Goal: Use online tool/utility: Use online tool/utility

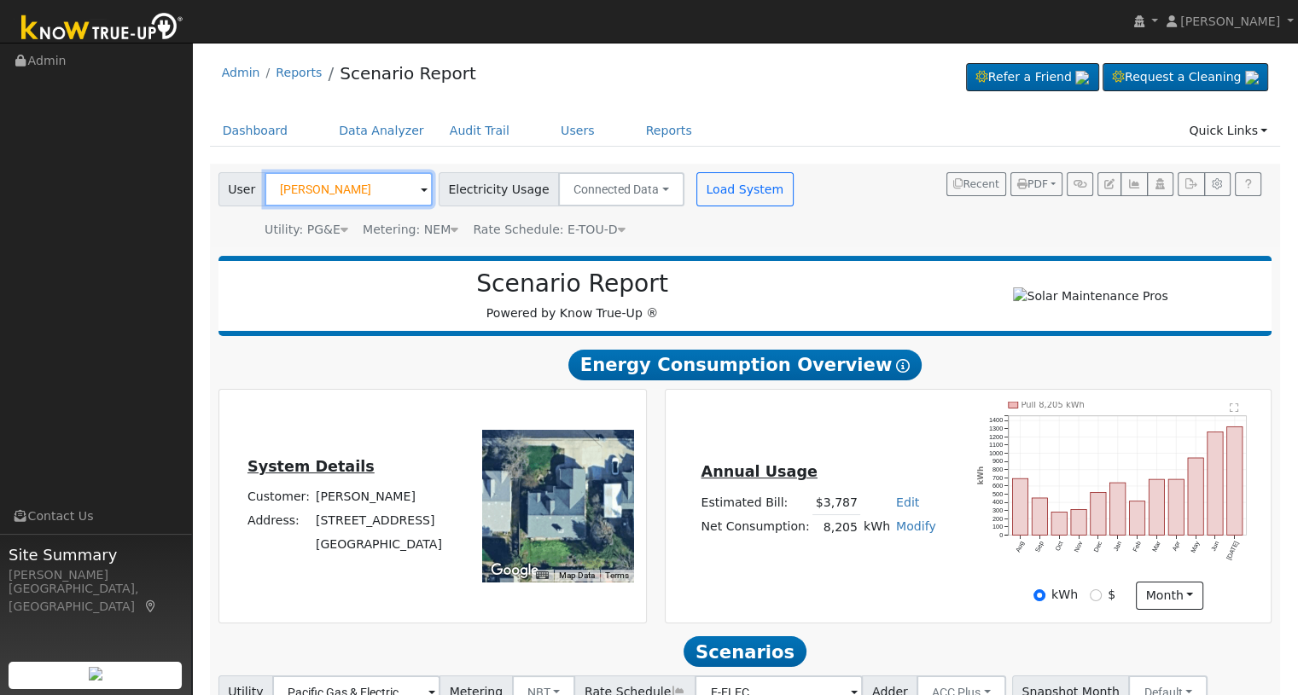
click at [410, 191] on input "[PERSON_NAME]" at bounding box center [349, 189] width 168 height 34
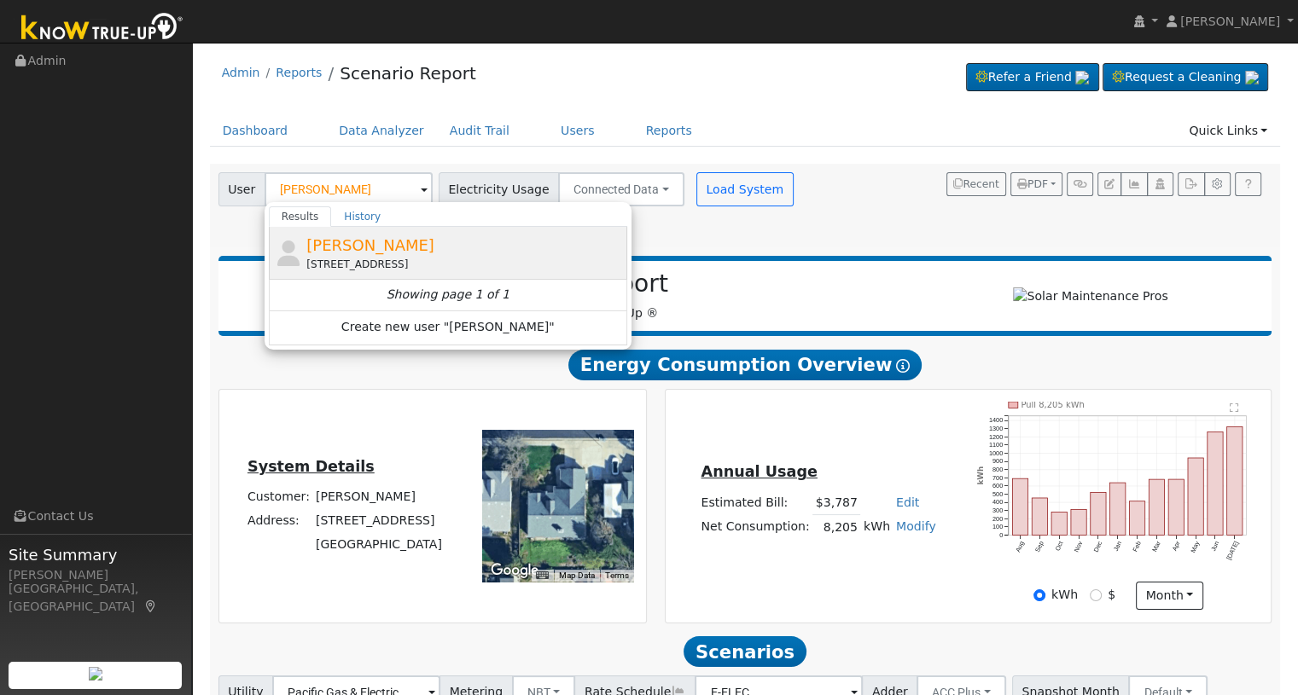
click at [382, 254] on div "[PERSON_NAME] [STREET_ADDRESS]" at bounding box center [464, 253] width 317 height 38
type input "[PERSON_NAME]"
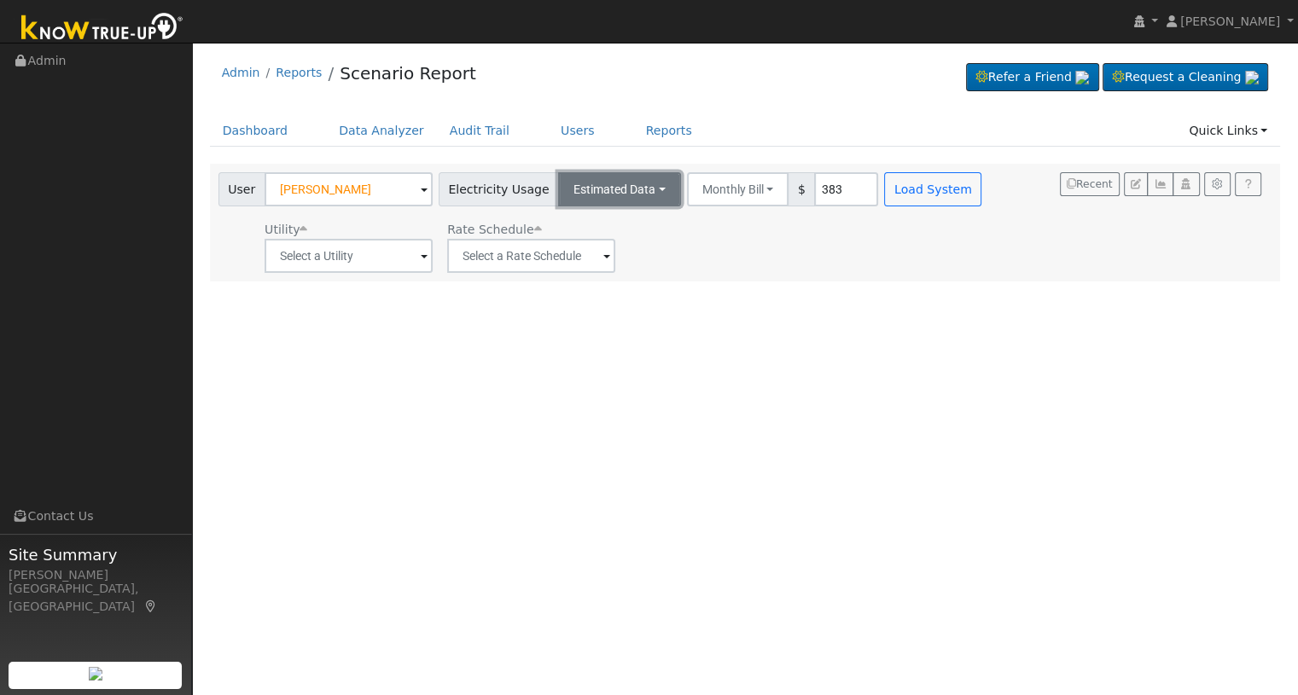
click at [644, 196] on button "Estimated Data" at bounding box center [619, 189] width 123 height 34
click at [610, 221] on link "Connected Data" at bounding box center [618, 227] width 121 height 24
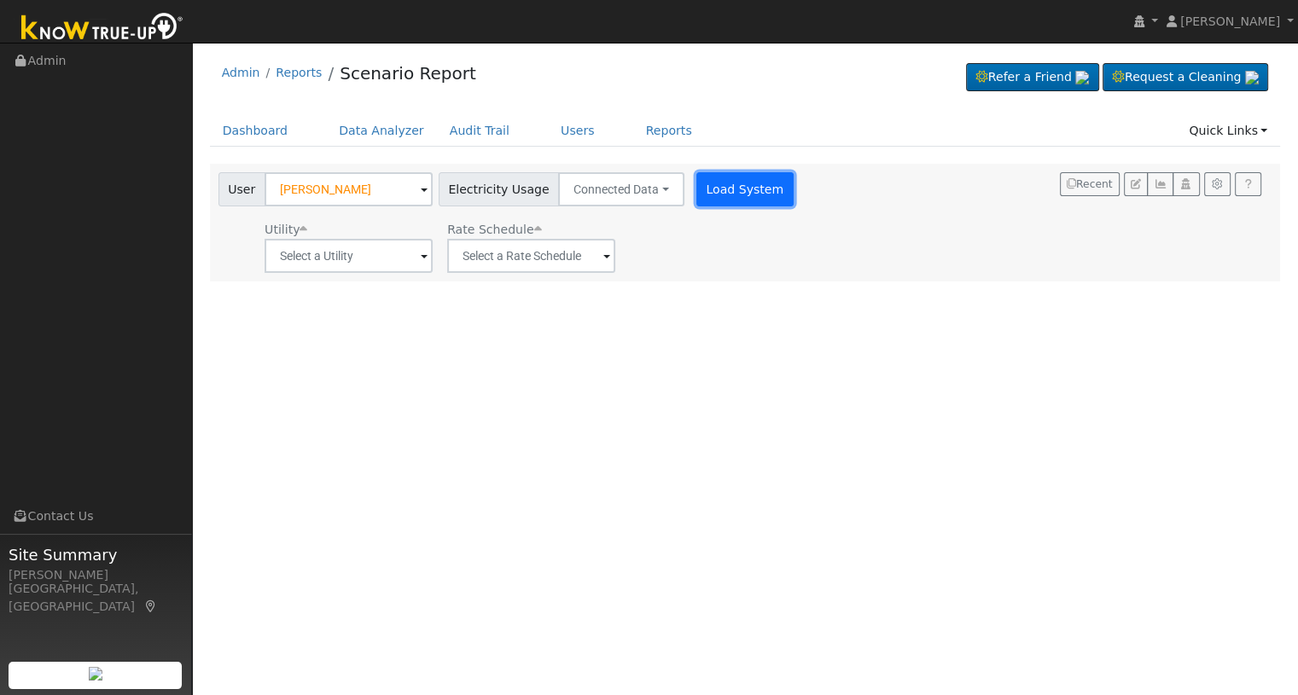
click at [730, 190] on button "Load System" at bounding box center [744, 189] width 97 height 34
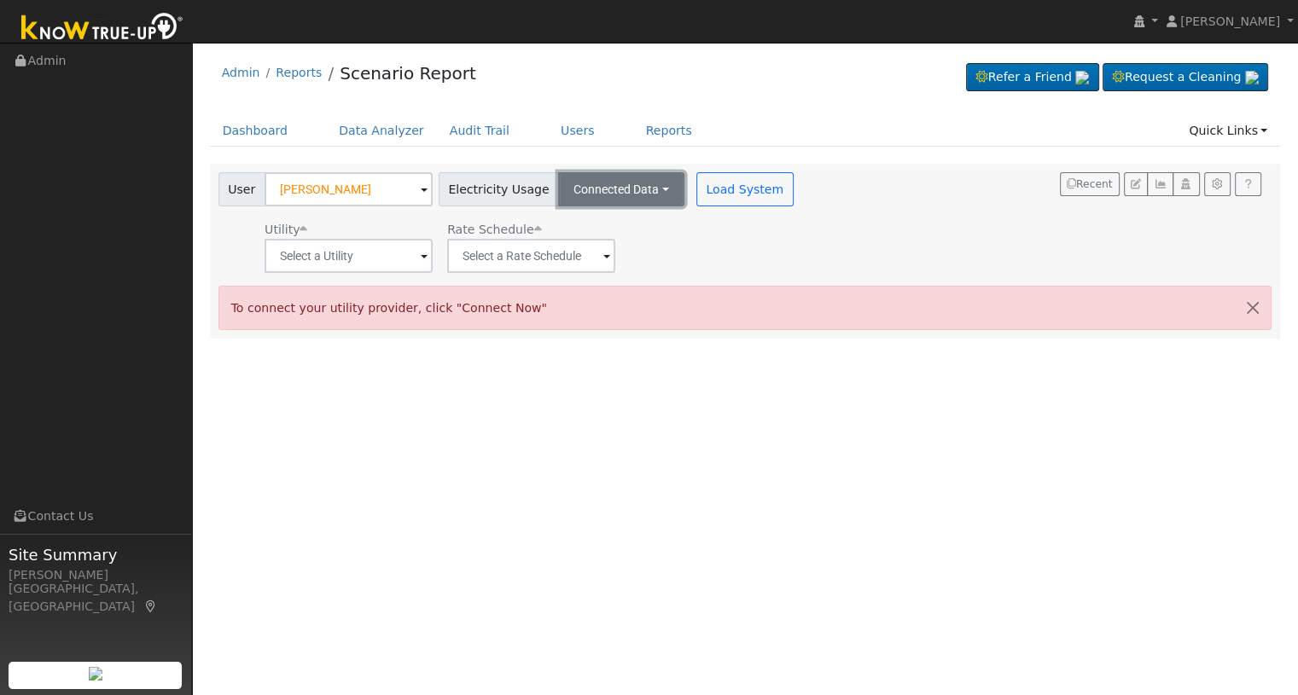
click at [643, 195] on button "Connected Data" at bounding box center [621, 189] width 126 height 34
click at [614, 244] on link "Estimated Data" at bounding box center [622, 252] width 121 height 24
